Goal: Check status: Check status

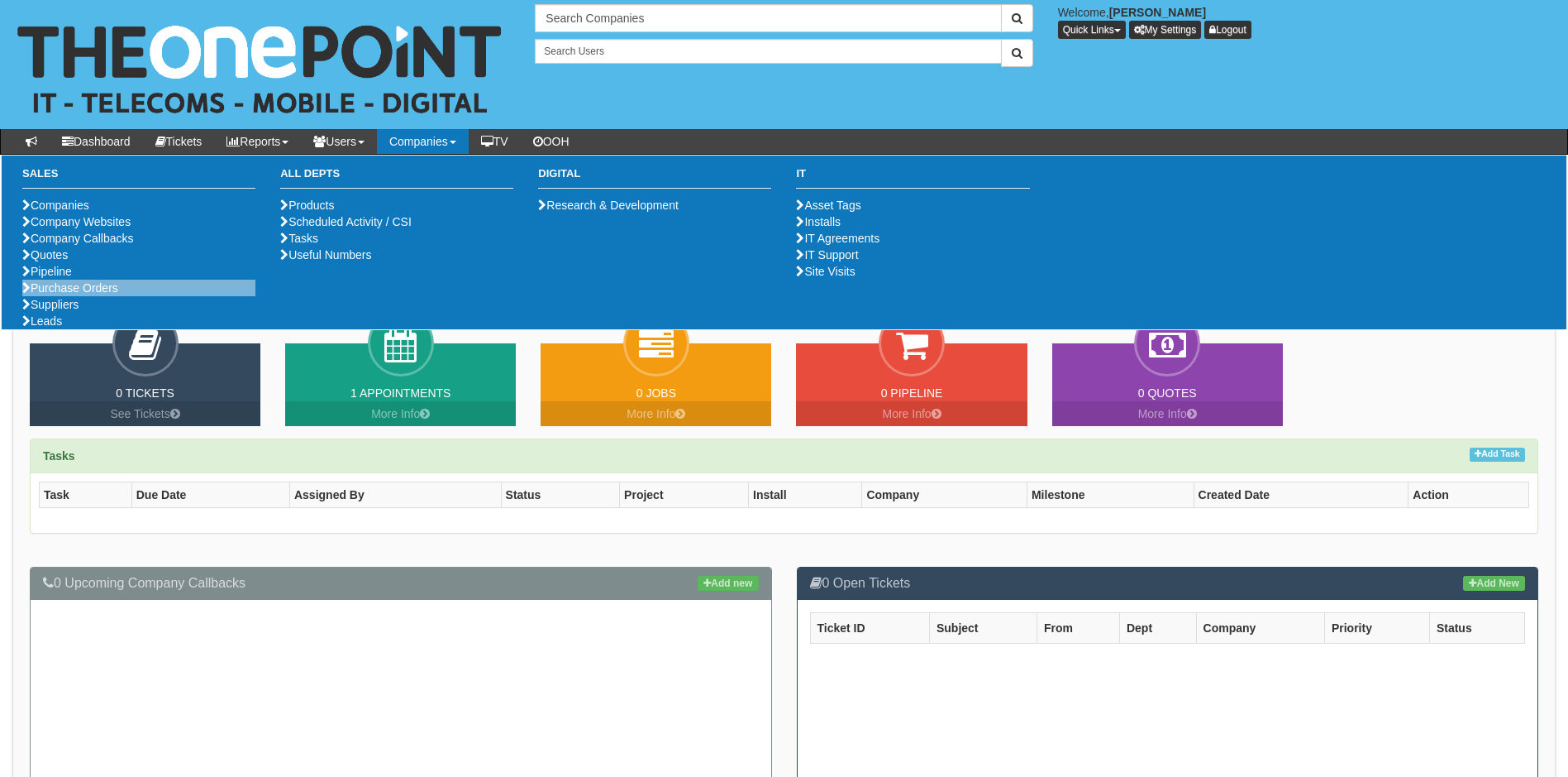
click at [64, 296] on li "Purchase Orders" at bounding box center [139, 287] width 233 height 17
click at [72, 294] on link "Purchase Orders" at bounding box center [70, 288] width 96 height 14
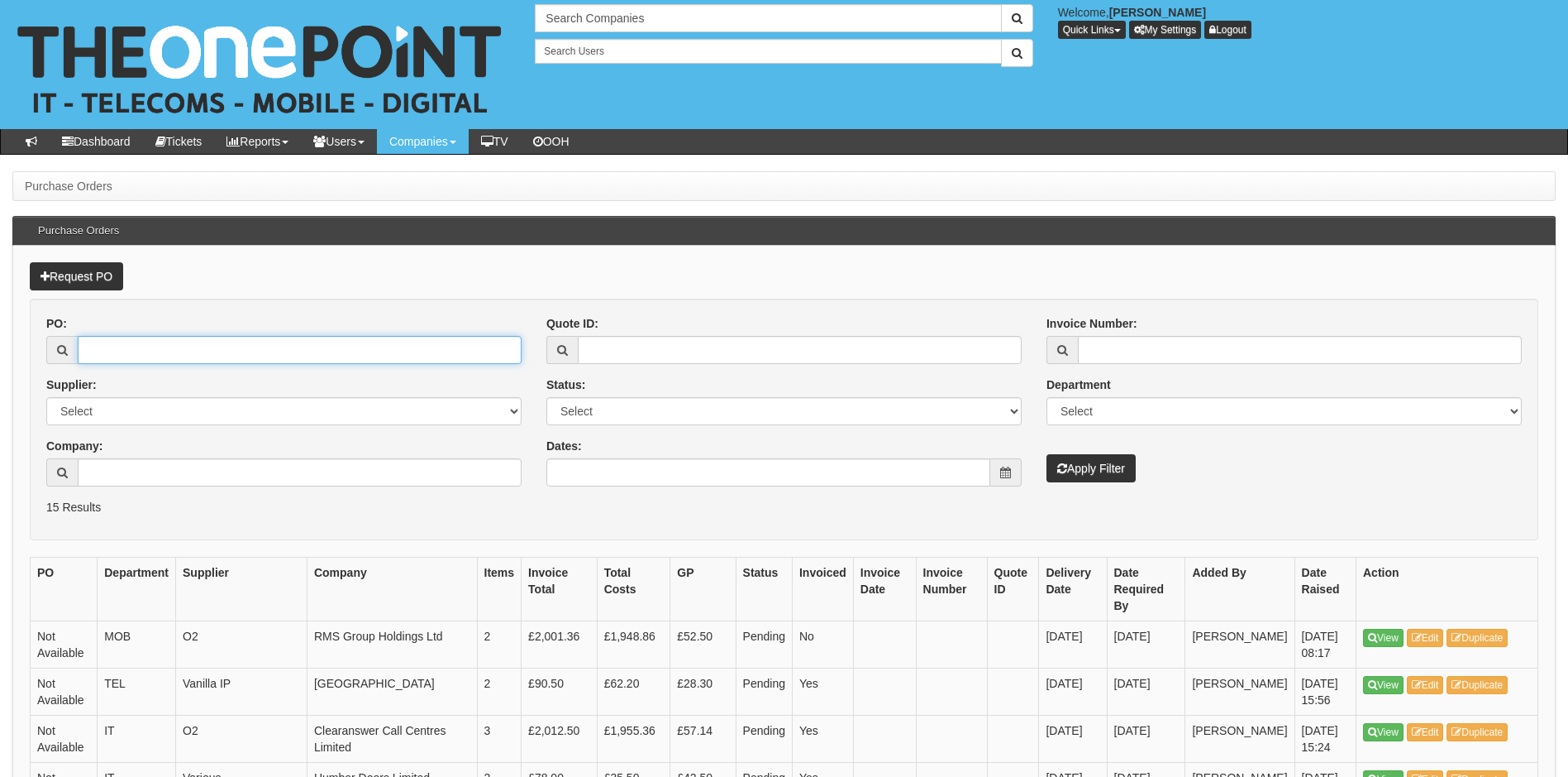
click at [115, 346] on input "PO:" at bounding box center [299, 350] width 444 height 28
type input "19517"
click at [1047, 454] on button "Apply Filter" at bounding box center [1091, 467] width 89 height 28
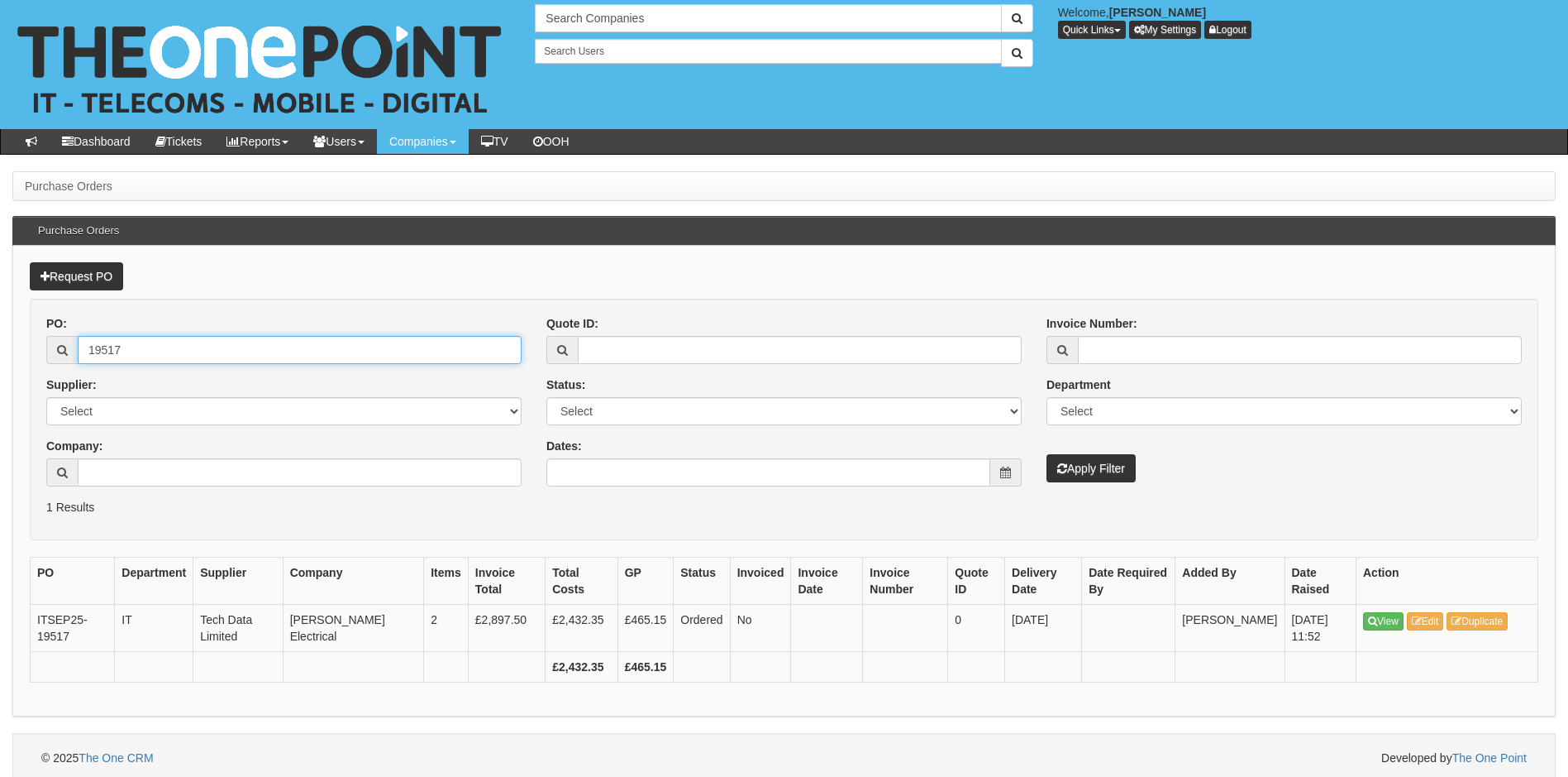
drag, startPoint x: 132, startPoint y: 354, endPoint x: 29, endPoint y: 363, distance: 103.4
click at [29, 363] on div "Request PO PO: 19517 Supplier: Select 123 REG.co.uk 1Password 3 4Gon AA Jones E…" at bounding box center [784, 481] width 1544 height 471
type input "19503"
click at [1047, 454] on button "Apply Filter" at bounding box center [1091, 467] width 89 height 28
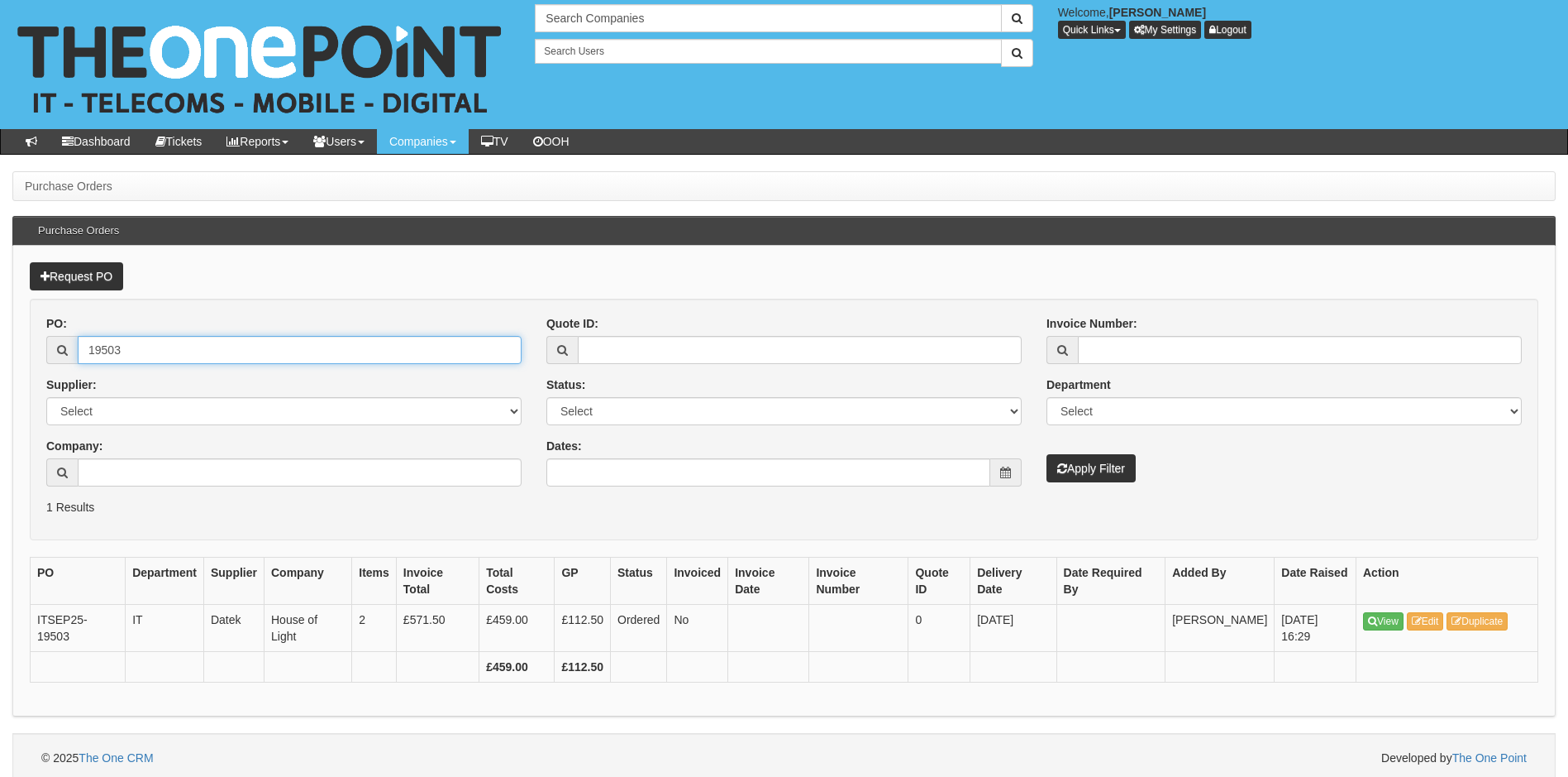
drag, startPoint x: 152, startPoint y: 355, endPoint x: 45, endPoint y: 361, distance: 107.2
click at [45, 361] on div "PO: 19503 Supplier: Select 123 REG.co.uk 1Password 3 4Gon AA Jones Electric Ltd…" at bounding box center [284, 406] width 500 height 184
type input "19253"
click at [1047, 454] on button "Apply Filter" at bounding box center [1091, 467] width 89 height 28
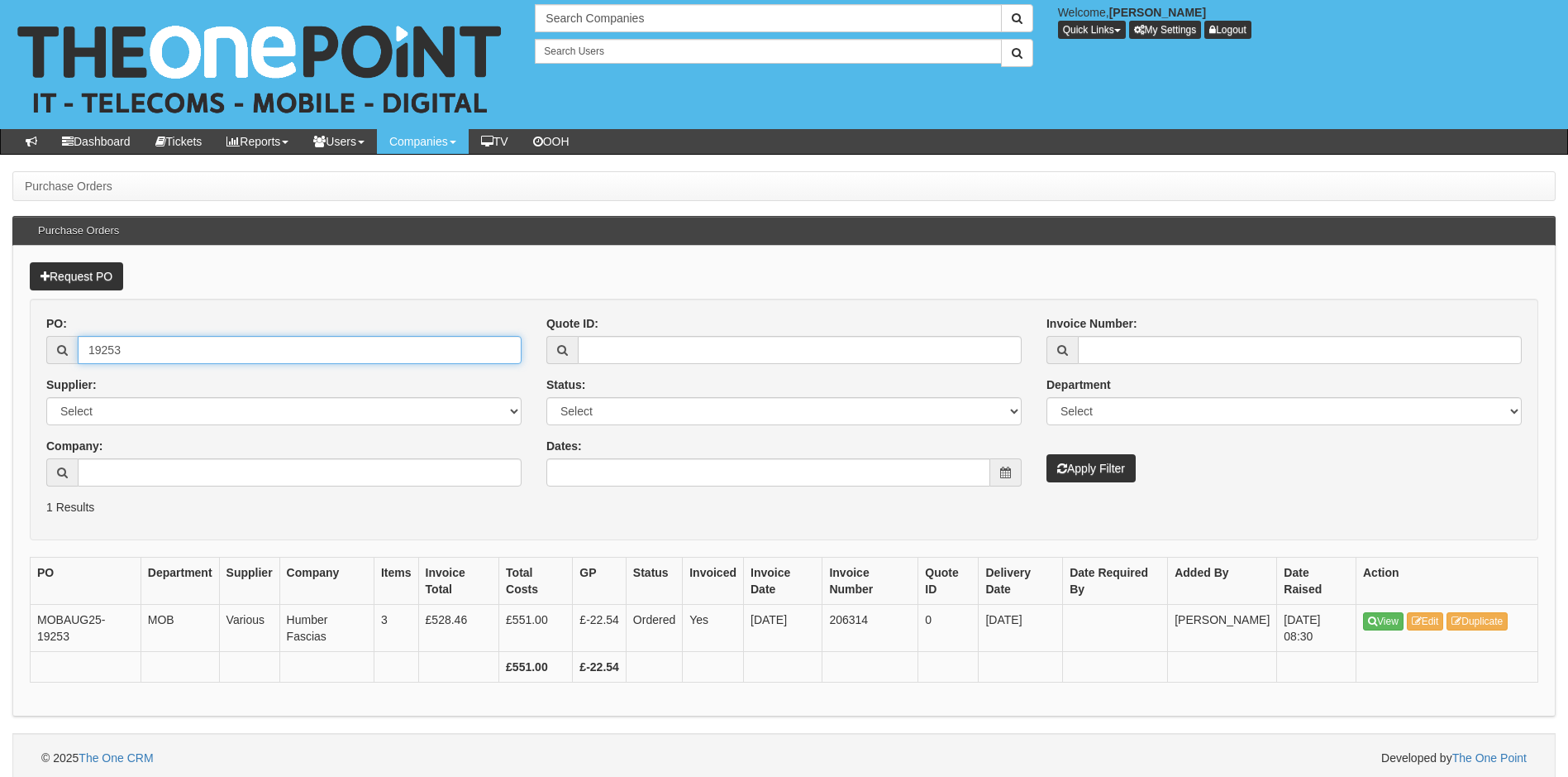
drag, startPoint x: 131, startPoint y: 353, endPoint x: 43, endPoint y: 355, distance: 88.0
click at [43, 355] on div "PO: 19253 Supplier: Select 123 REG.co.uk 1Password 3 4Gon AA Jones Electric Ltd…" at bounding box center [284, 406] width 500 height 184
type input "19496"
click at [1047, 454] on button "Apply Filter" at bounding box center [1091, 467] width 89 height 28
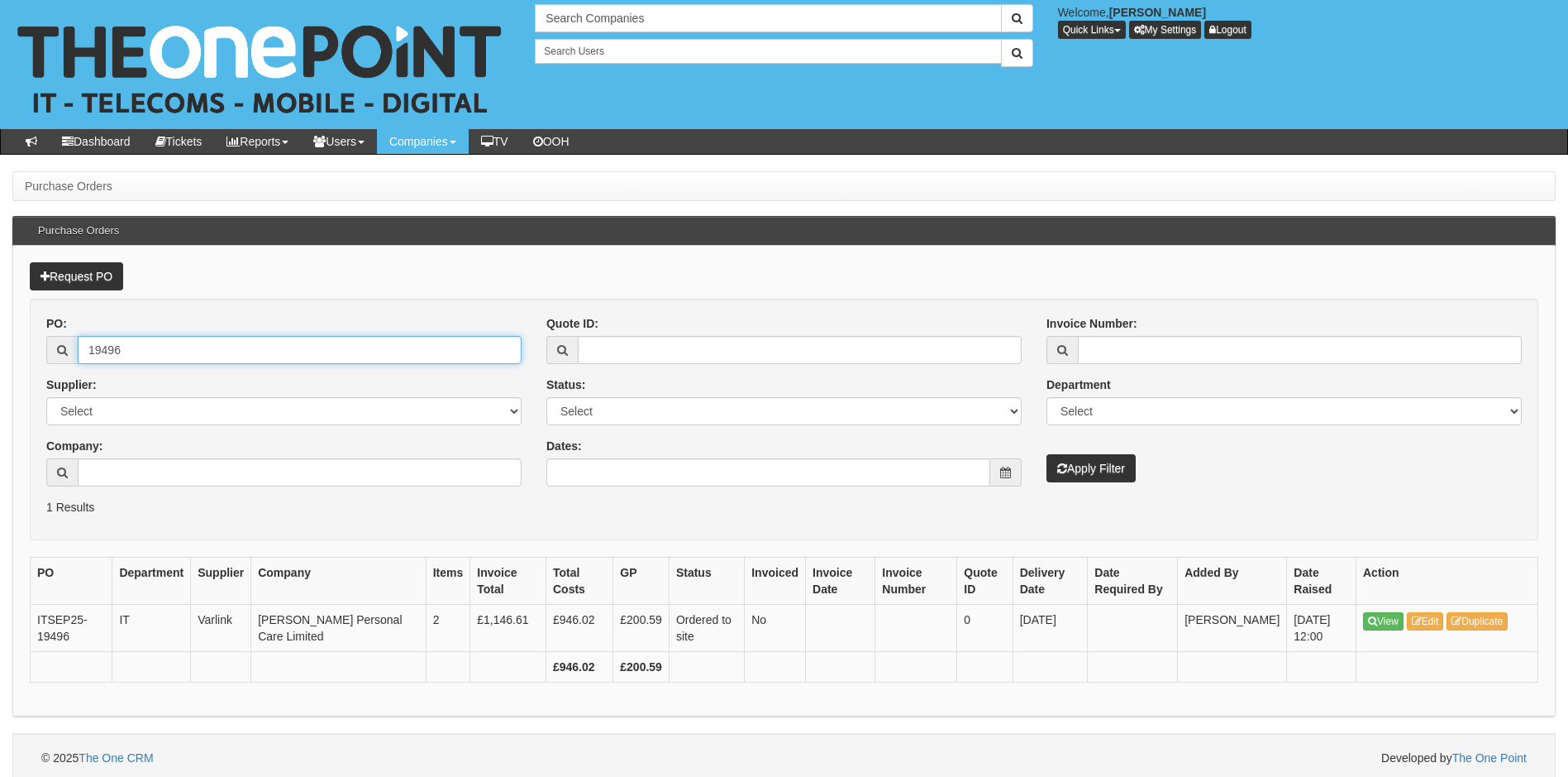
drag, startPoint x: 148, startPoint y: 346, endPoint x: 65, endPoint y: 355, distance: 83.5
click at [67, 357] on div "19496" at bounding box center [284, 350] width 476 height 28
type input "19517"
click at [1047, 454] on button "Apply Filter" at bounding box center [1091, 467] width 89 height 28
click at [137, 345] on input "19517" at bounding box center [299, 350] width 444 height 28
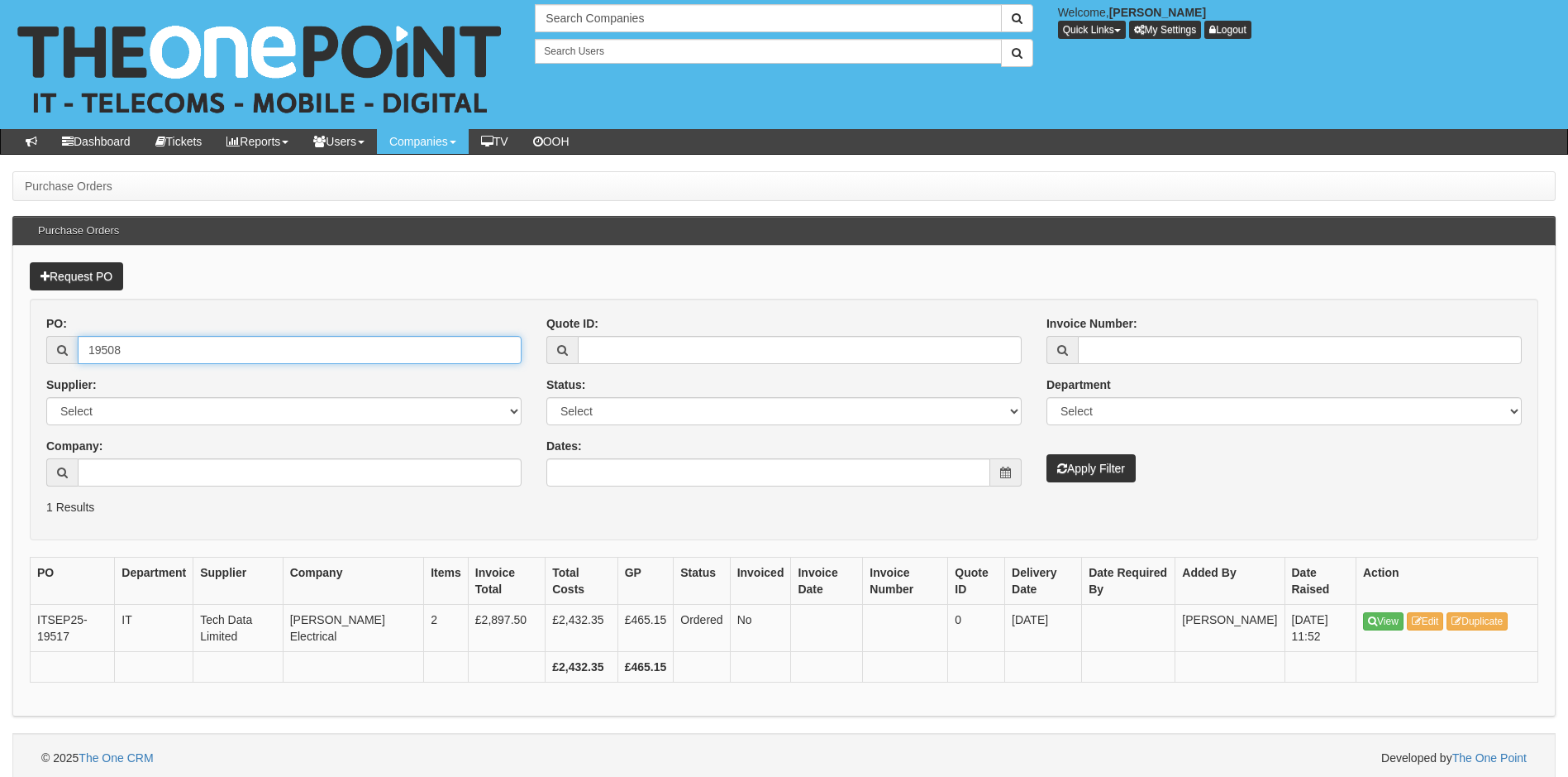
type input "19508"
click at [1047, 454] on button "Apply Filter" at bounding box center [1091, 467] width 89 height 28
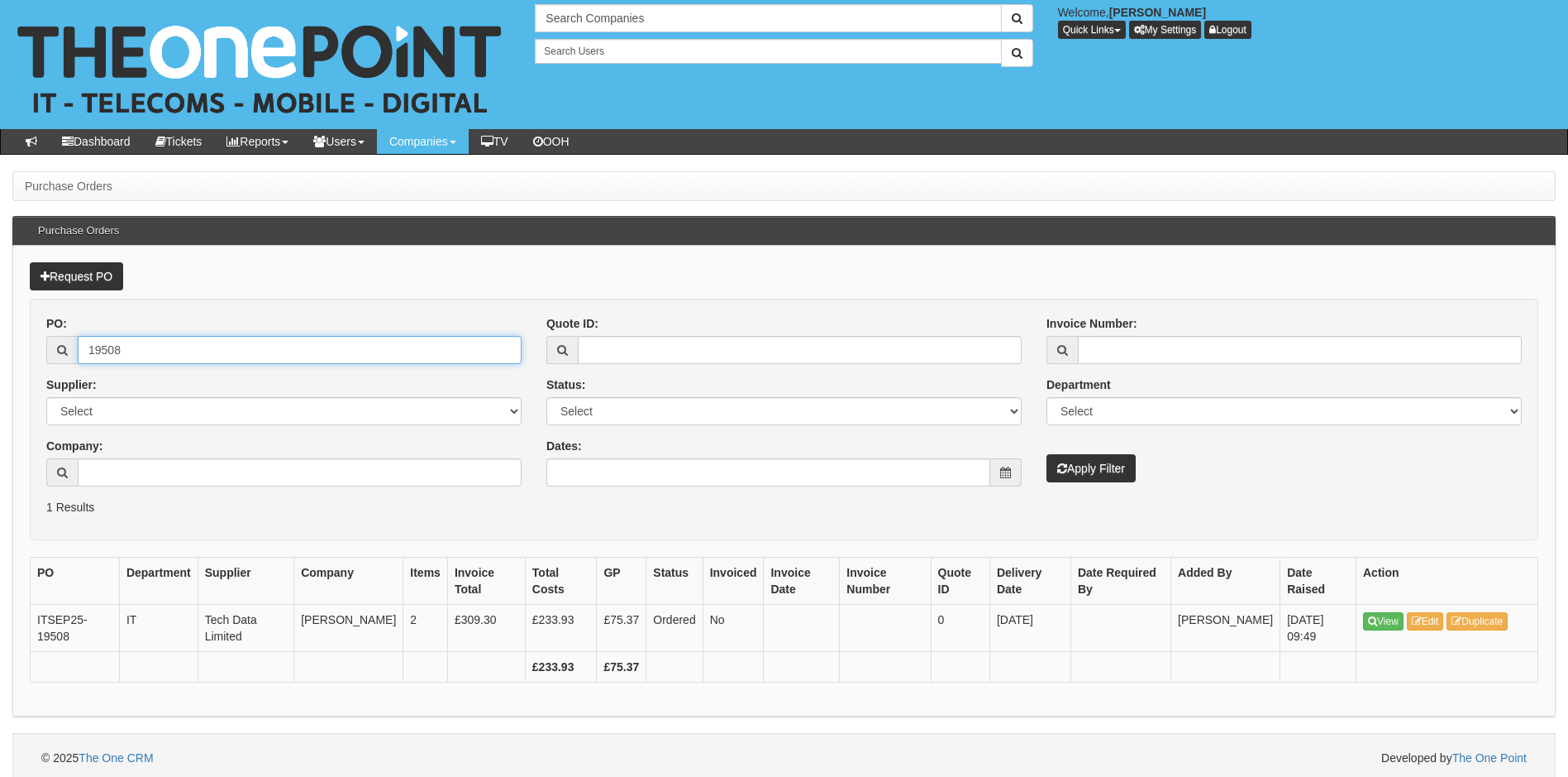
drag, startPoint x: 102, startPoint y: 365, endPoint x: 31, endPoint y: 386, distance: 74.0
click at [31, 386] on form "PO: 19508 Supplier: Select 123 REG.co.uk 1Password 3 4Gon AA Jones Electric Ltd…" at bounding box center [784, 419] width 1509 height 242
type input "19350"
click at [1047, 454] on button "Apply Filter" at bounding box center [1091, 467] width 89 height 28
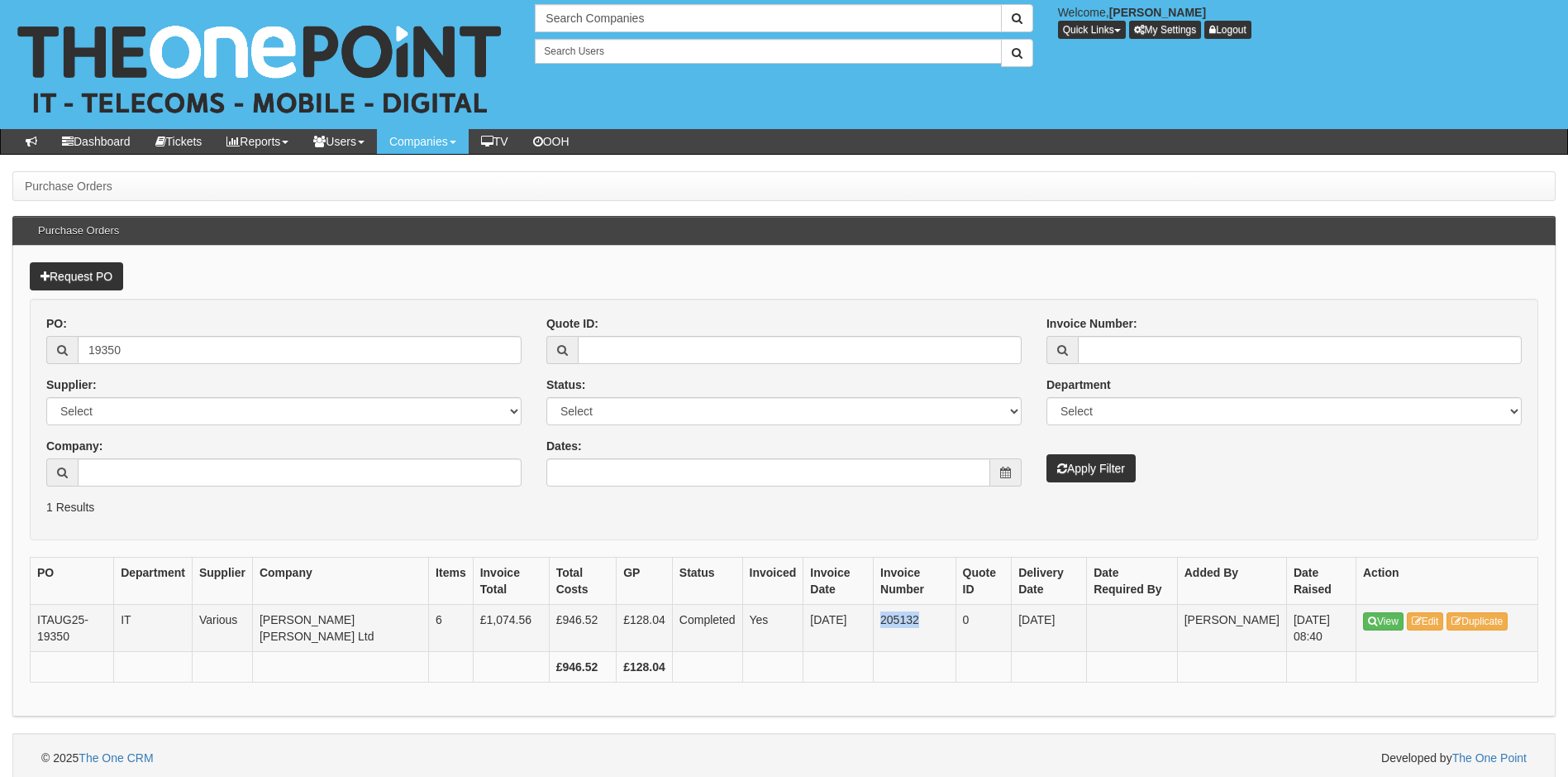
drag, startPoint x: 856, startPoint y: 621, endPoint x: 901, endPoint y: 616, distance: 45.3
click at [901, 616] on td "205132" at bounding box center [915, 627] width 83 height 48
copy td "205132"
drag, startPoint x: 131, startPoint y: 350, endPoint x: 83, endPoint y: 354, distance: 48.2
click at [83, 354] on input "19350" at bounding box center [299, 350] width 444 height 28
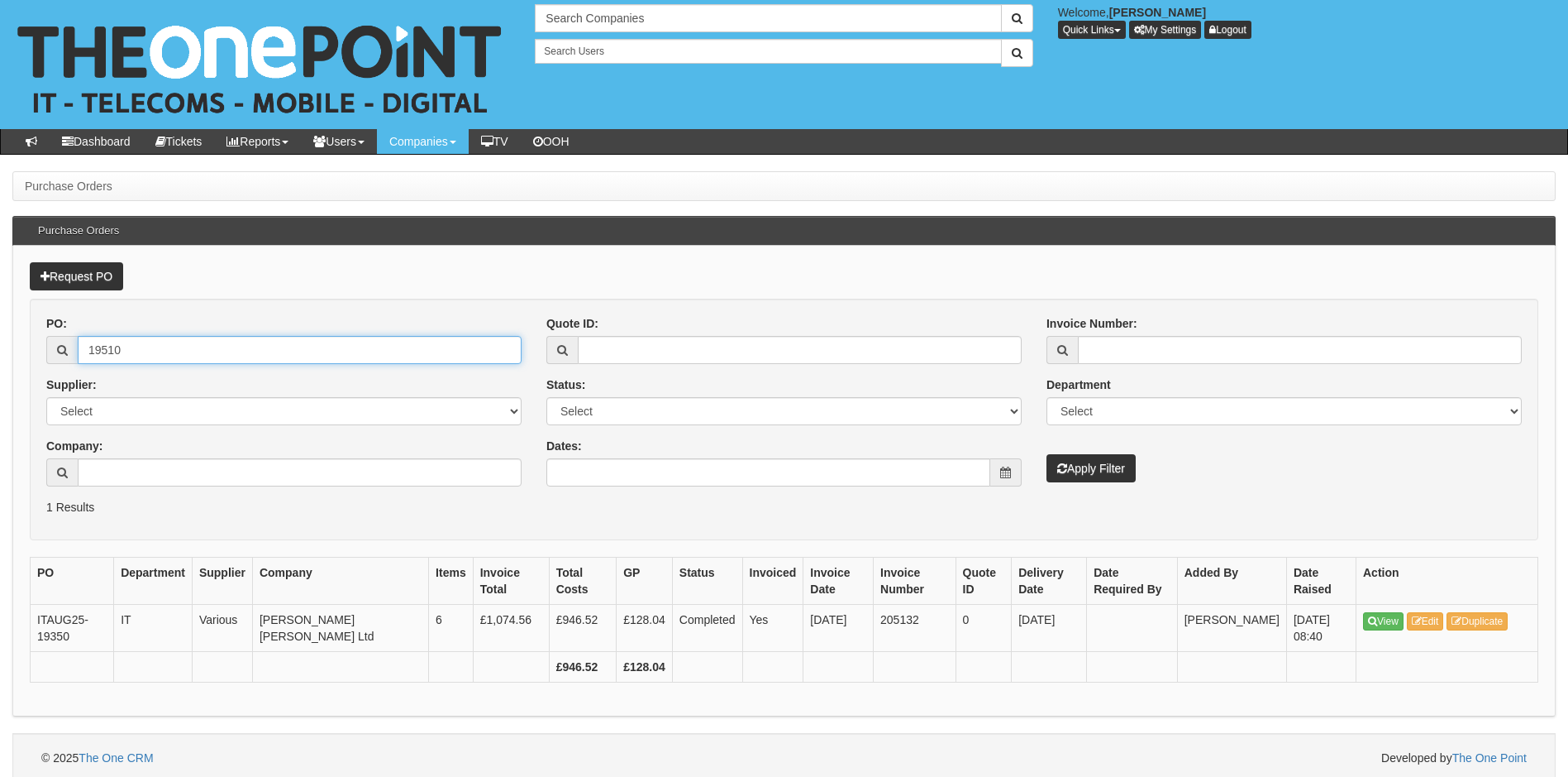
type input "19510"
click at [1047, 454] on button "Apply Filter" at bounding box center [1091, 467] width 89 height 28
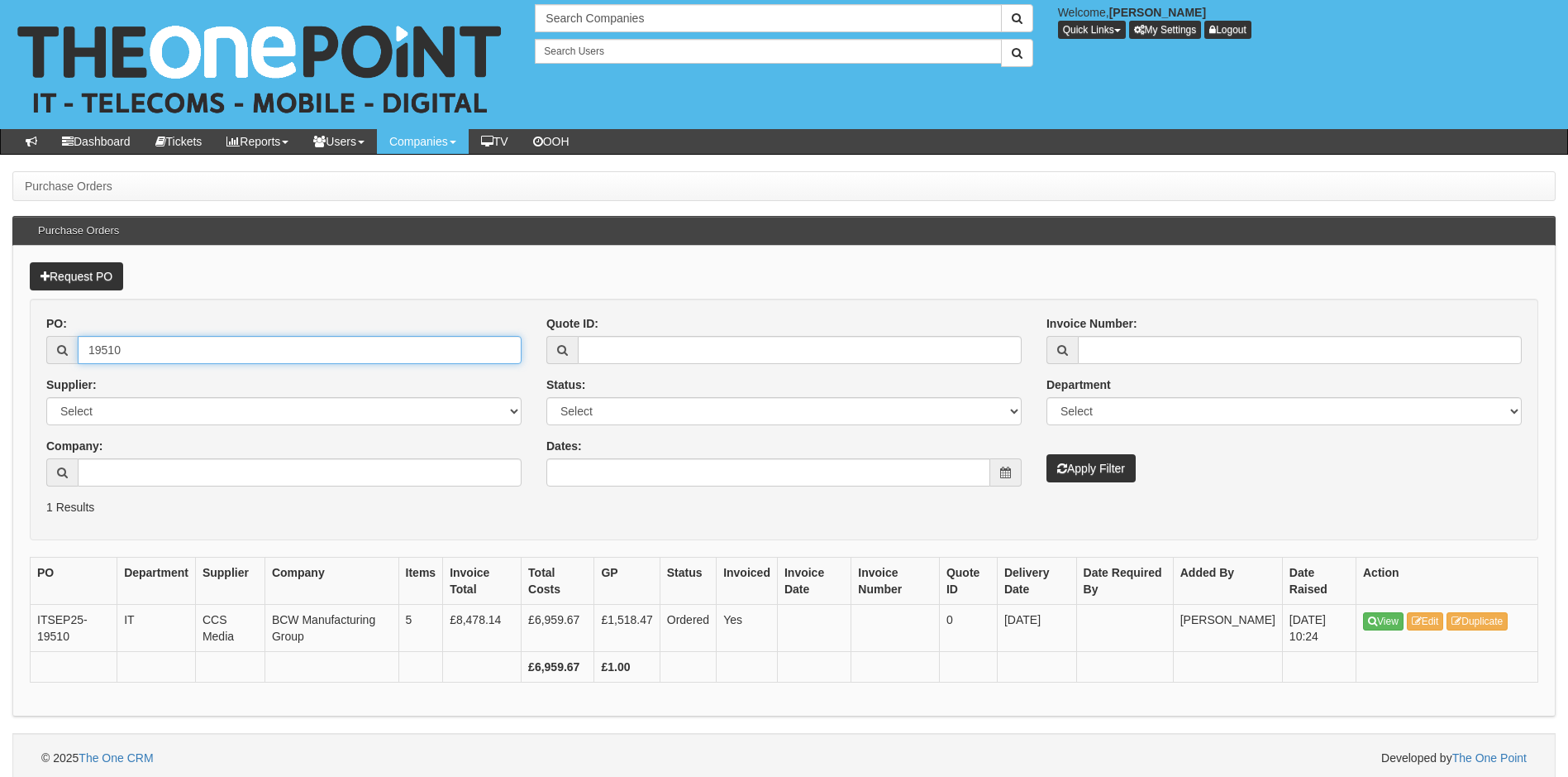
drag, startPoint x: 155, startPoint y: 348, endPoint x: 51, endPoint y: 342, distance: 104.2
click at [51, 342] on div "19510" at bounding box center [284, 350] width 476 height 28
type input "19471"
click at [1047, 454] on button "Apply Filter" at bounding box center [1091, 467] width 89 height 28
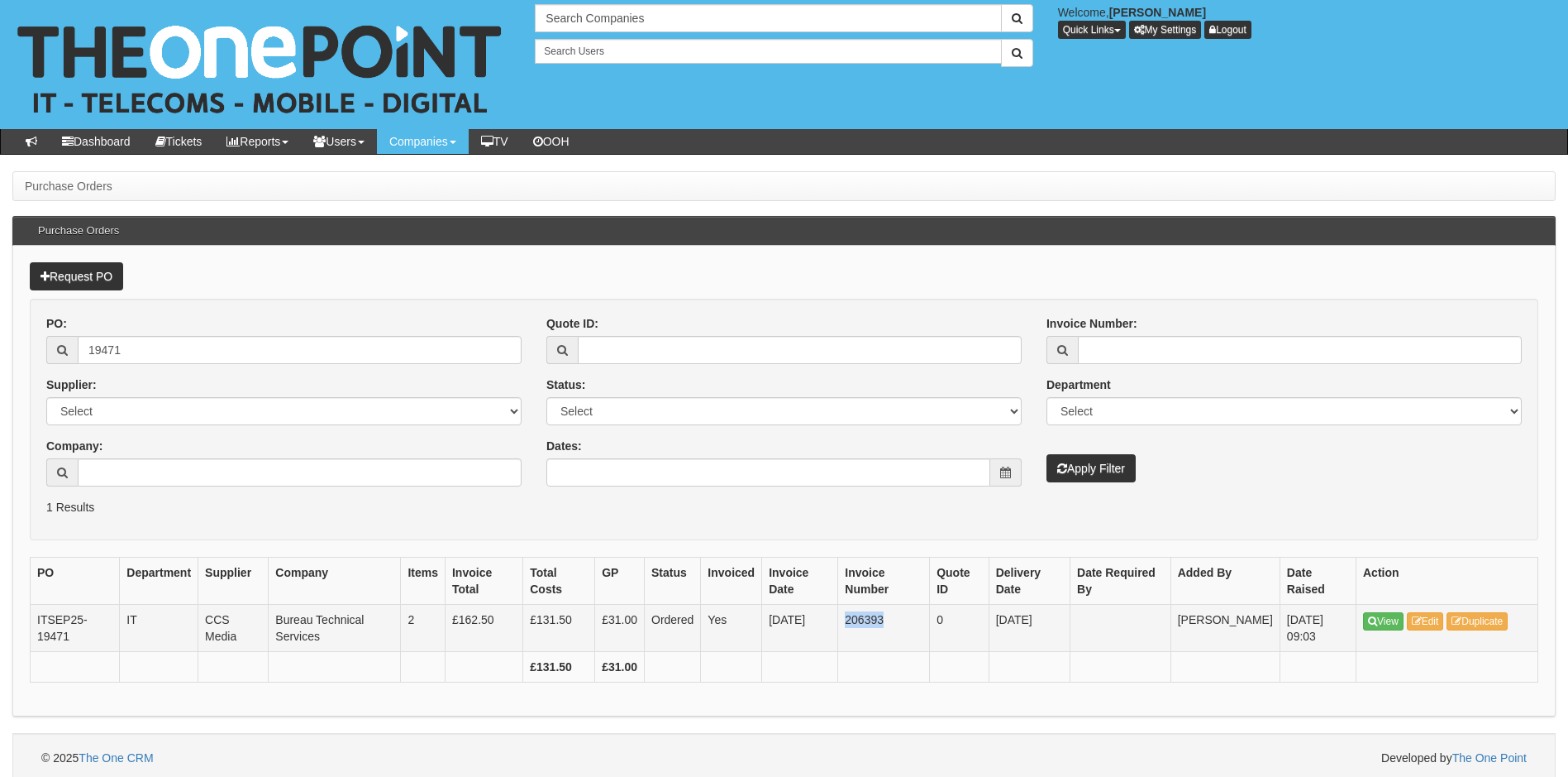
drag, startPoint x: 854, startPoint y: 621, endPoint x: 893, endPoint y: 629, distance: 39.8
click at [893, 629] on td "206393" at bounding box center [884, 627] width 92 height 48
copy td "206393"
